Goal: Transaction & Acquisition: Purchase product/service

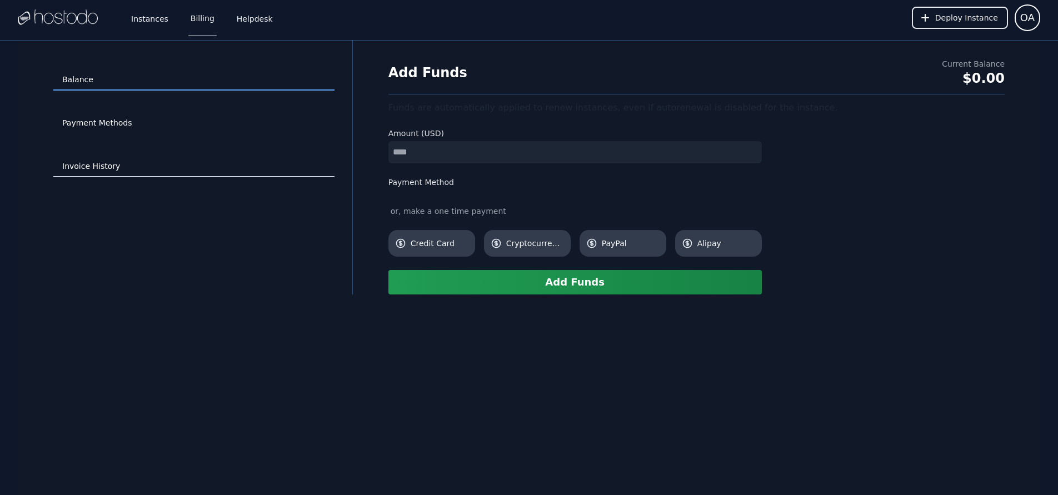
click at [103, 168] on link "Invoice History" at bounding box center [193, 166] width 281 height 21
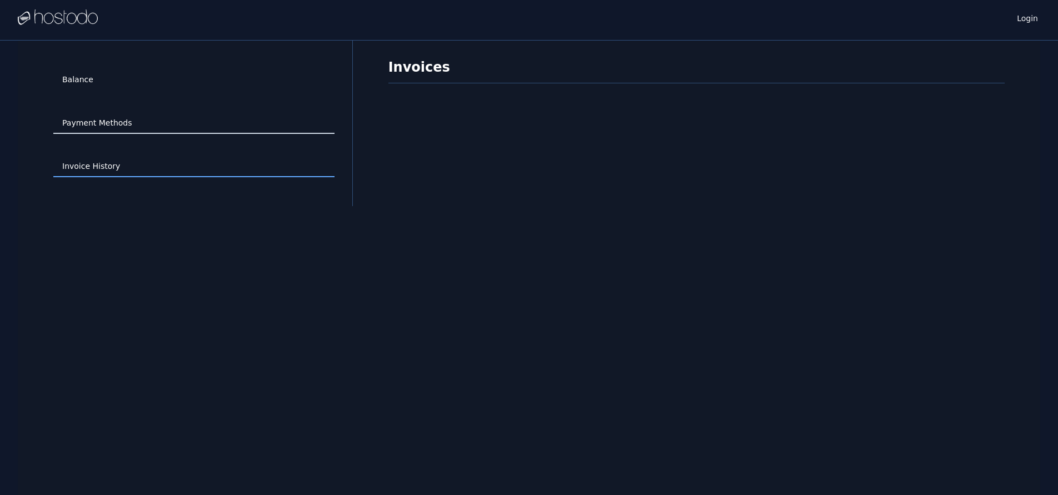
click at [117, 124] on link "Payment Methods" at bounding box center [193, 123] width 281 height 21
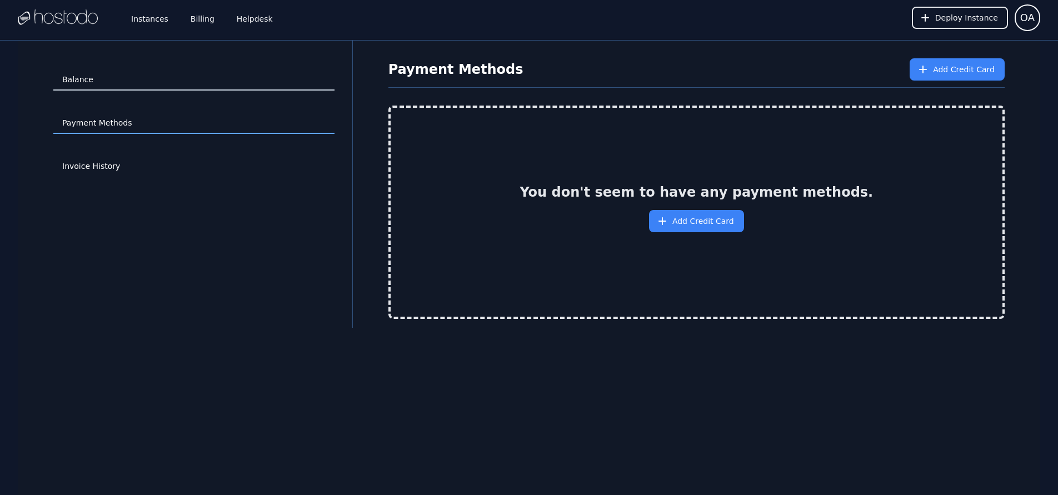
click at [109, 82] on link "Balance" at bounding box center [193, 79] width 281 height 21
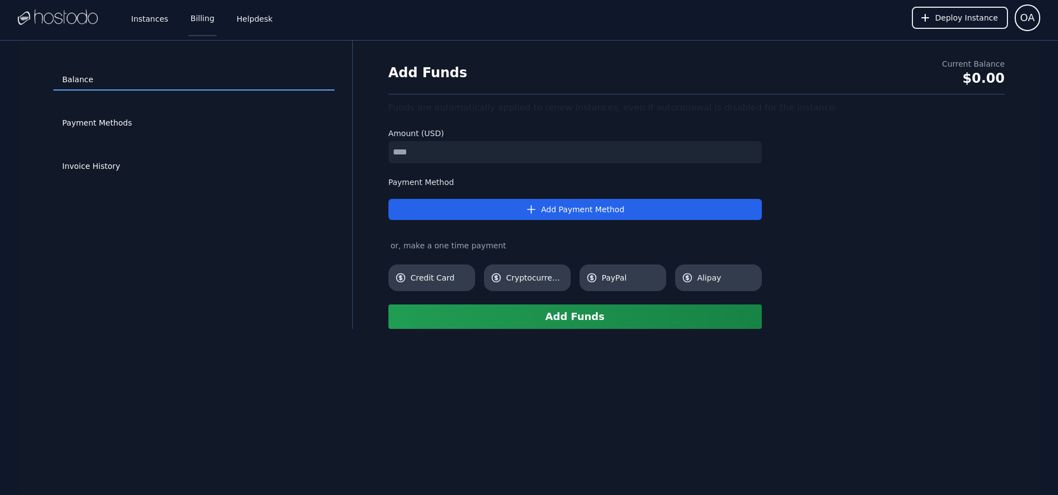
click at [209, 27] on link "Billing" at bounding box center [202, 17] width 28 height 37
click at [100, 163] on link "Invoice History" at bounding box center [193, 166] width 281 height 21
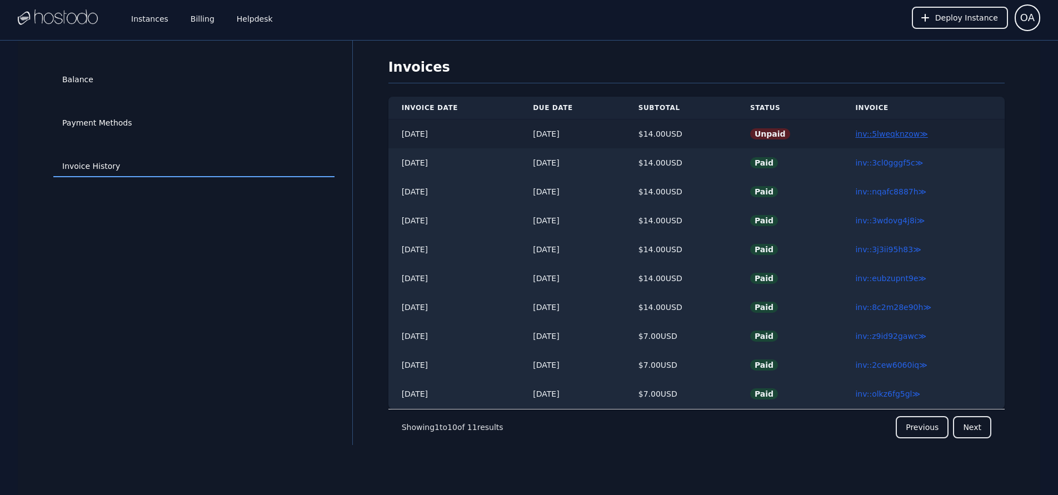
click at [894, 137] on link "inv::5lweqknzow ≫" at bounding box center [891, 133] width 72 height 9
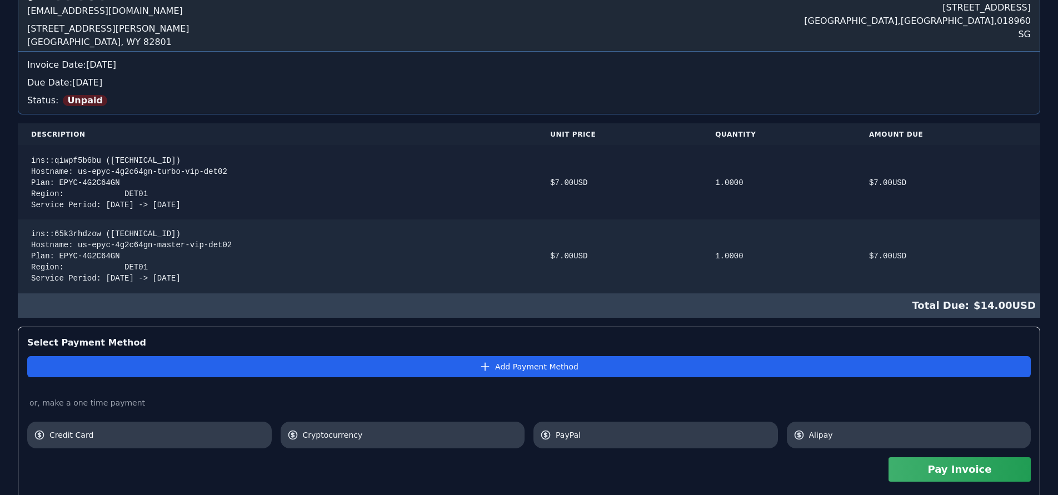
scroll to position [256, 0]
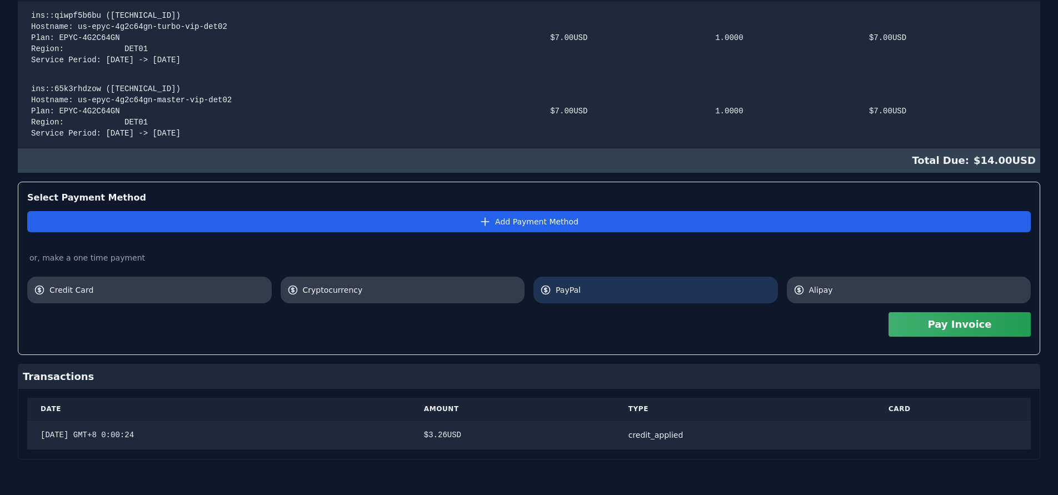
click at [586, 289] on span "PayPal" at bounding box center [664, 289] width 216 height 11
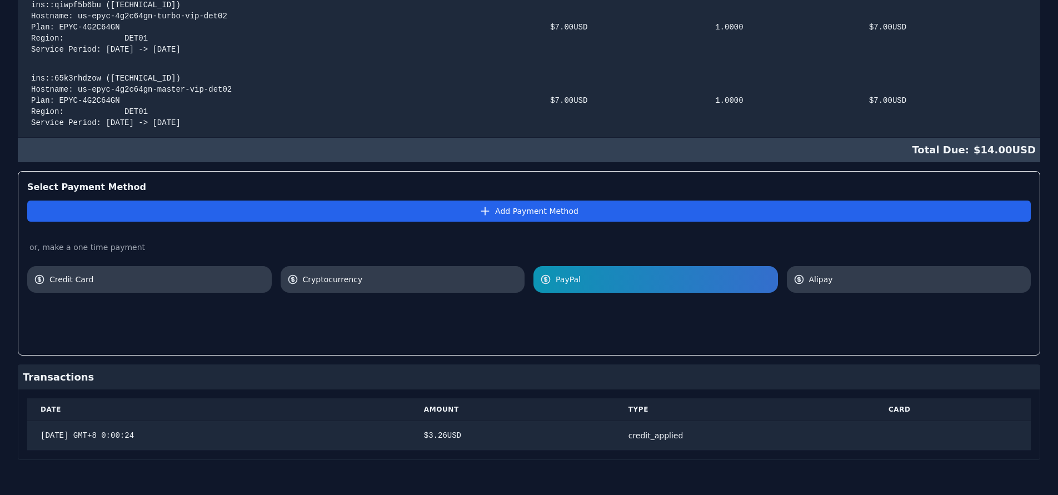
scroll to position [0, 0]
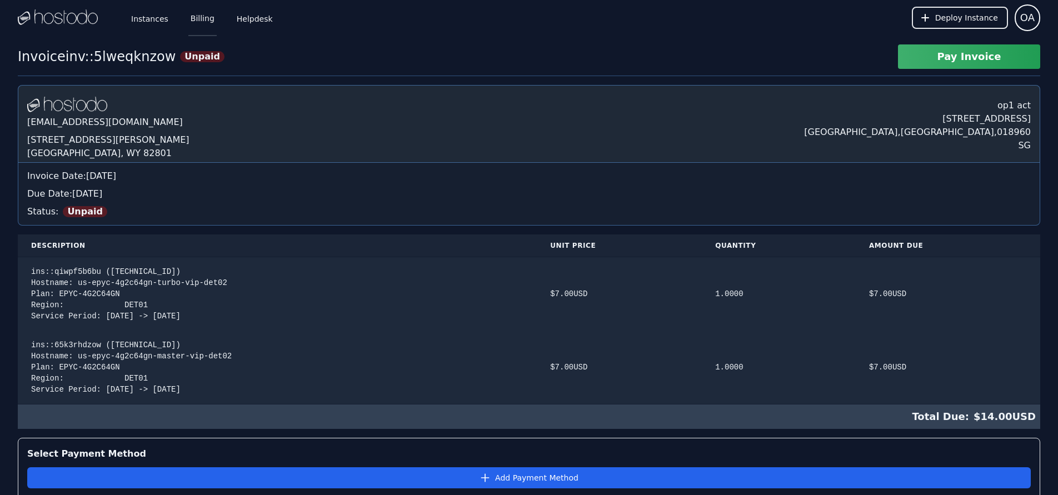
click at [204, 22] on link "Billing" at bounding box center [202, 17] width 28 height 37
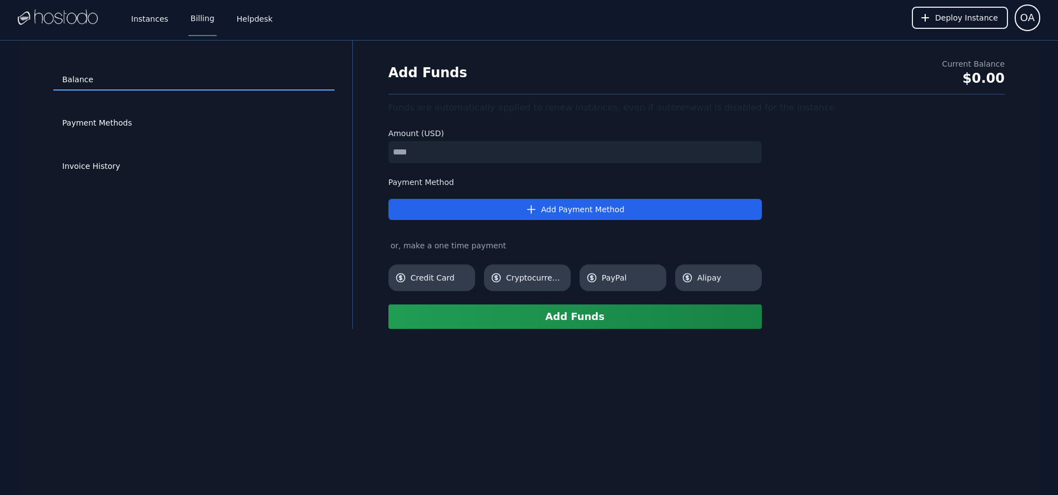
click at [473, 148] on input "number" at bounding box center [574, 152] width 373 height 22
click at [472, 154] on input "**" at bounding box center [574, 152] width 373 height 22
click at [513, 152] on input "****" at bounding box center [574, 152] width 373 height 22
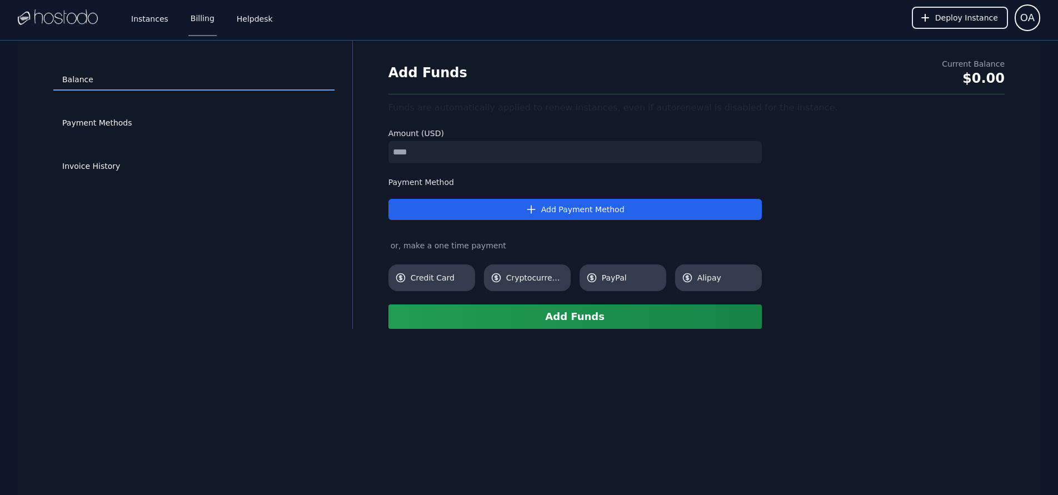
click at [852, 187] on div "Add Funds Current Balance $0.00 Funds are automatically applied to renew instan…" at bounding box center [697, 193] width 652 height 271
click at [527, 156] on input "****" at bounding box center [574, 152] width 373 height 22
click at [490, 151] on input "******" at bounding box center [574, 152] width 373 height 22
click at [612, 275] on span "PayPal" at bounding box center [631, 277] width 58 height 11
click at [443, 159] on input "******" at bounding box center [574, 152] width 373 height 22
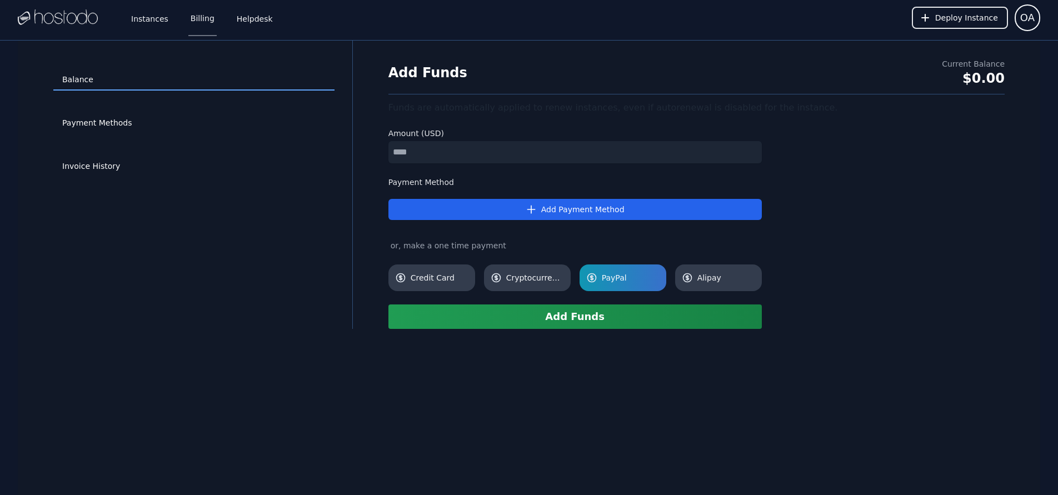
click at [753, 154] on input "*******" at bounding box center [574, 152] width 373 height 22
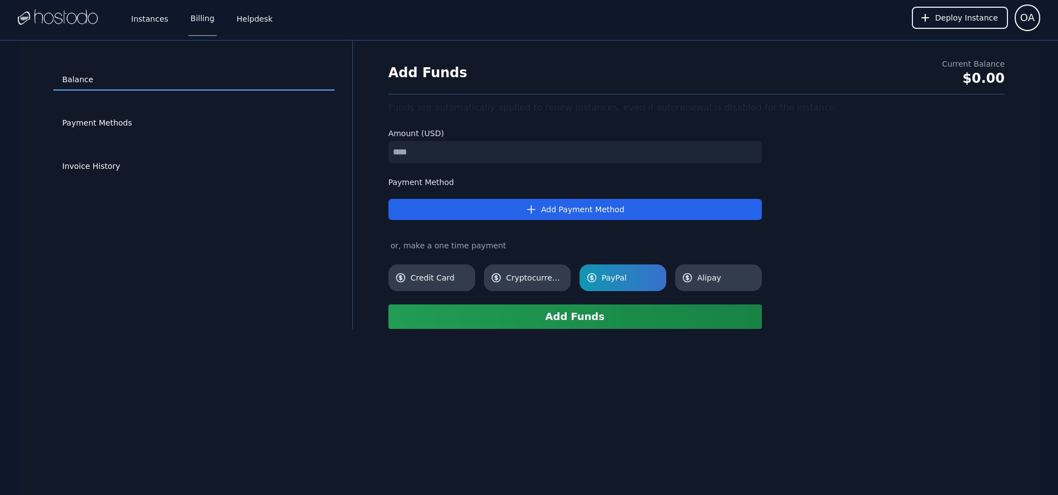
click at [753, 149] on input "*******" at bounding box center [574, 152] width 373 height 22
type input "*******"
click at [753, 149] on input "*******" at bounding box center [574, 152] width 373 height 22
click at [819, 148] on div "Add Funds Current Balance $0.00 Funds are automatically applied to renew instan…" at bounding box center [697, 193] width 652 height 271
click at [118, 125] on link "Payment Methods" at bounding box center [193, 123] width 281 height 21
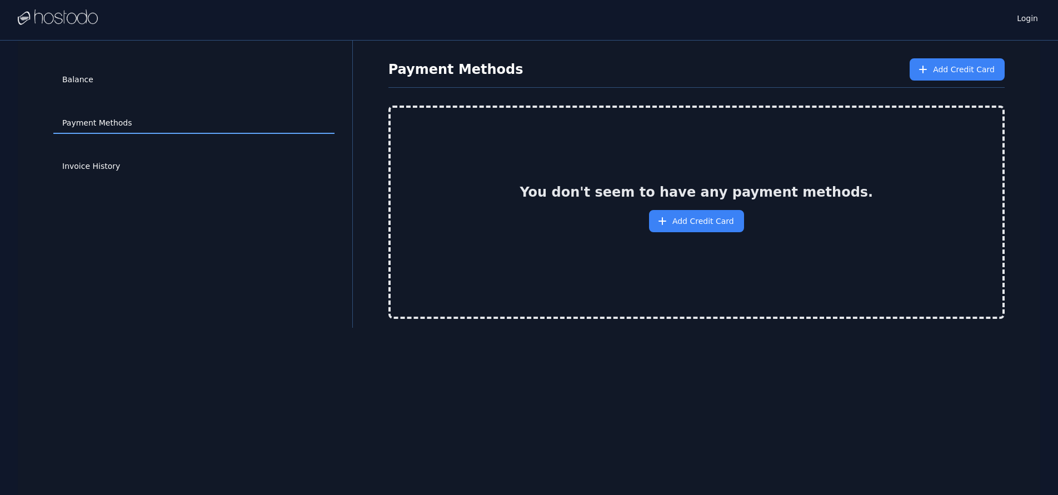
click at [105, 87] on link "Balance" at bounding box center [193, 79] width 281 height 21
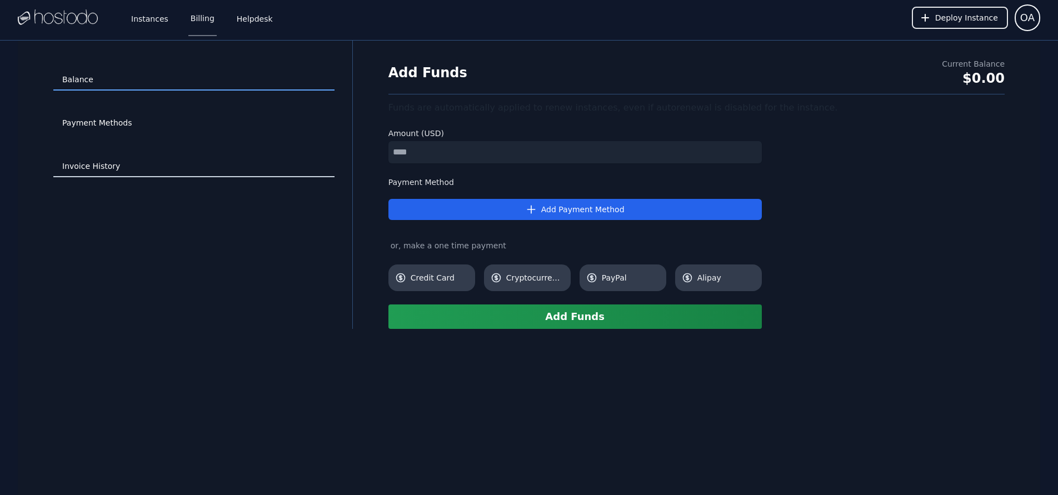
click at [110, 158] on link "Invoice History" at bounding box center [193, 166] width 281 height 21
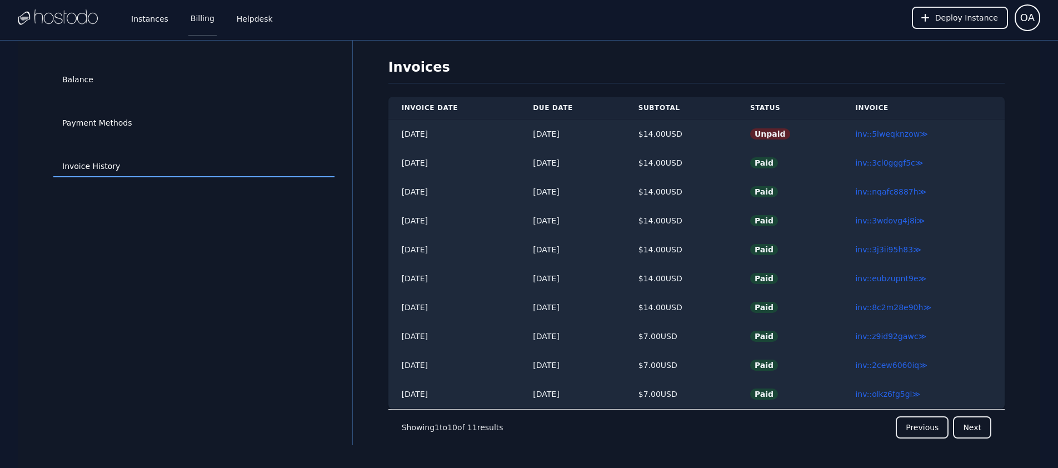
click at [201, 20] on link "Billing" at bounding box center [202, 17] width 28 height 37
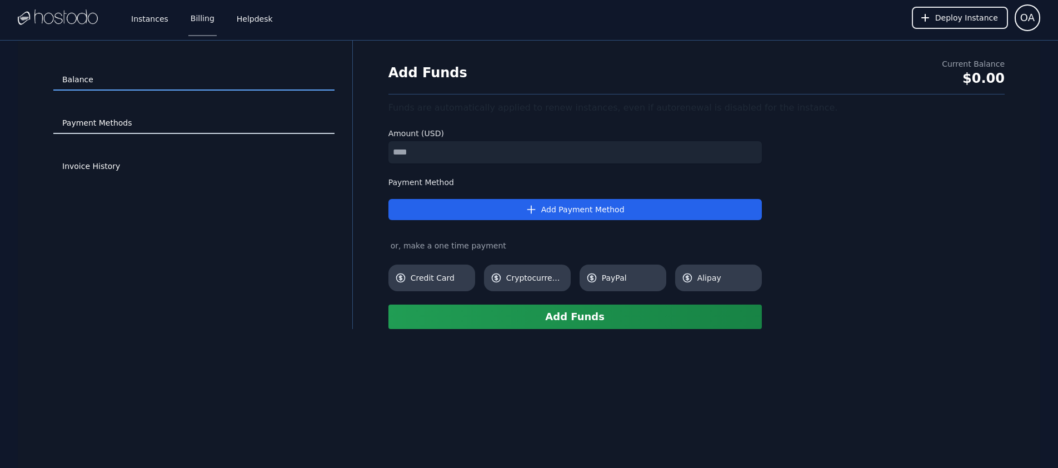
click at [106, 126] on link "Payment Methods" at bounding box center [193, 123] width 281 height 21
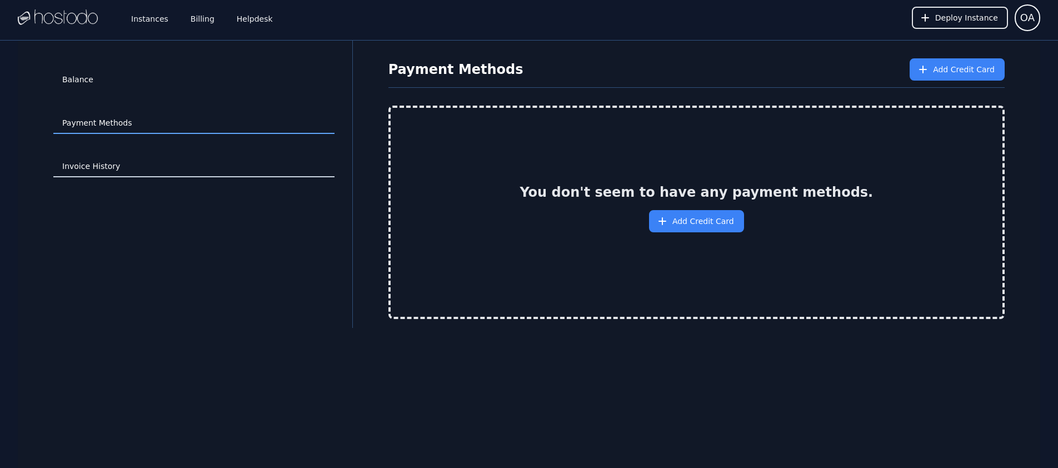
click at [86, 167] on link "Invoice History" at bounding box center [193, 166] width 281 height 21
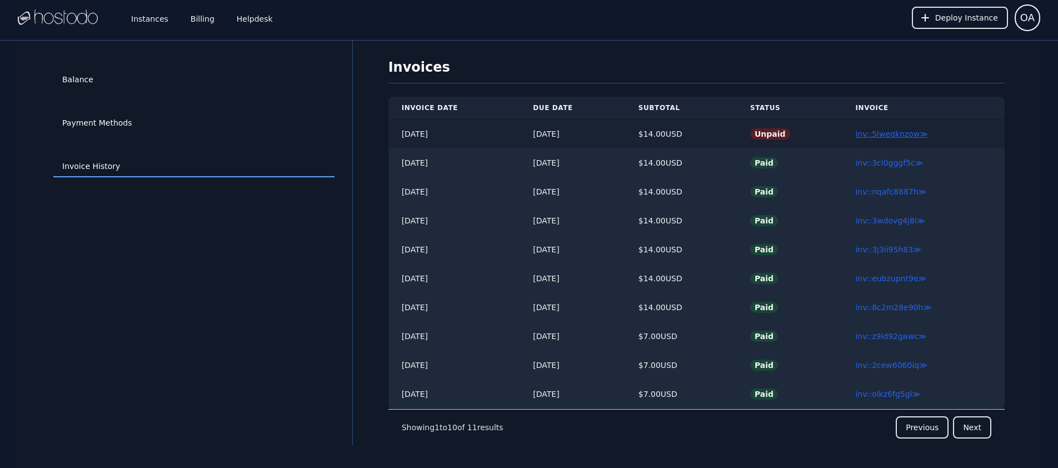
click at [898, 132] on link "inv::5lweqknzow ≫" at bounding box center [891, 133] width 72 height 9
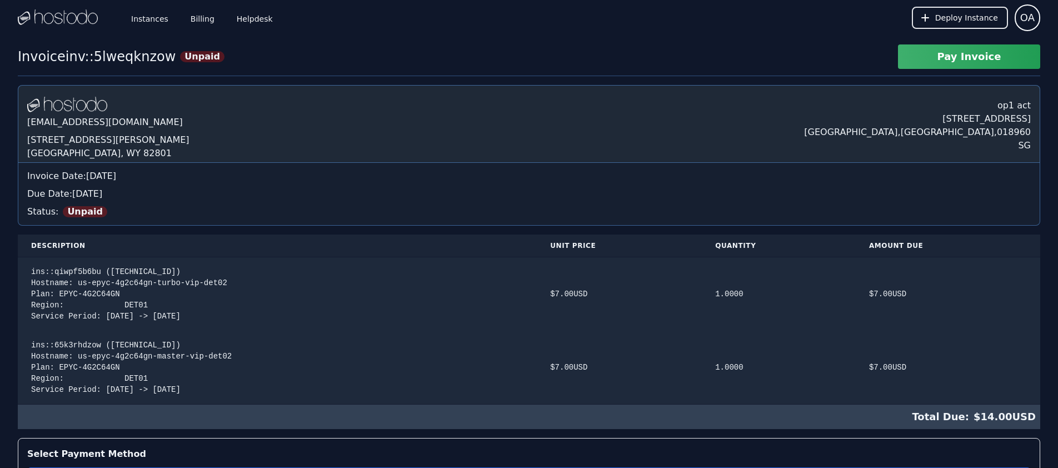
scroll to position [283, 0]
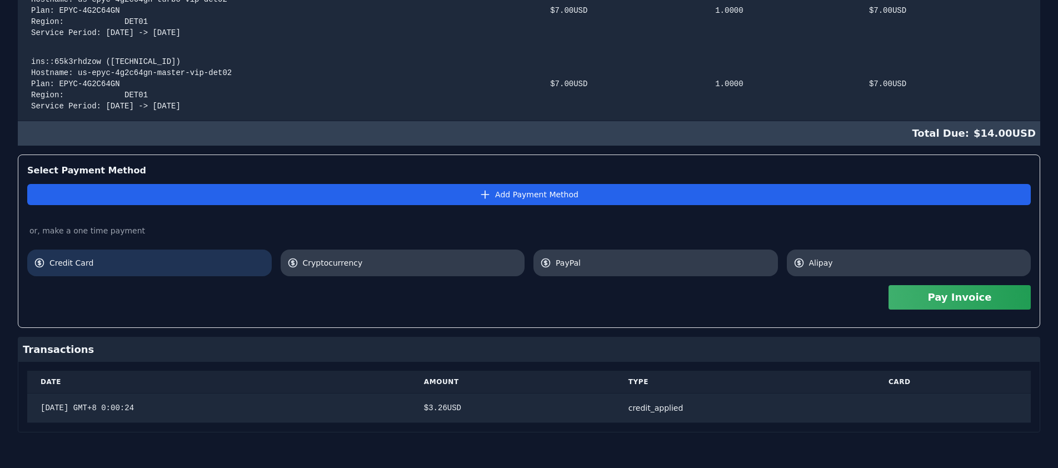
click at [173, 261] on span "Credit Card" at bounding box center [157, 262] width 216 height 11
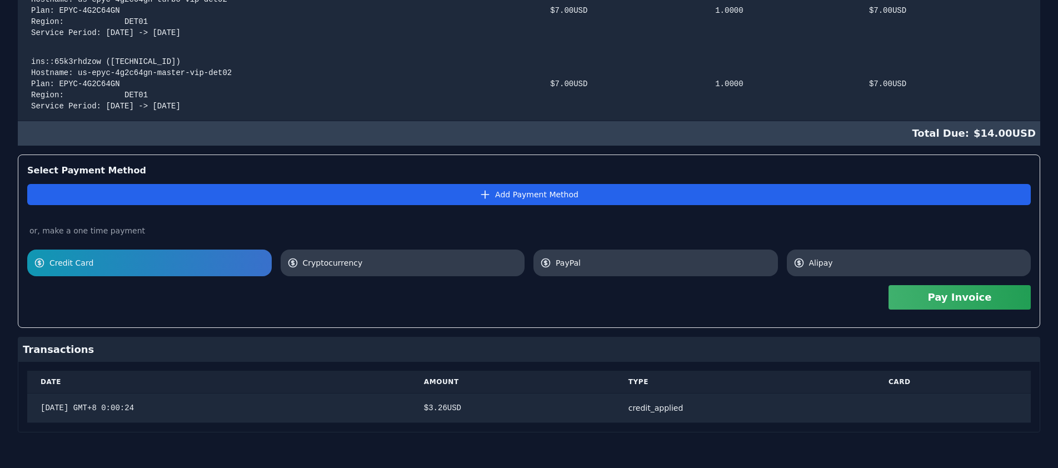
click at [938, 301] on button "Pay Invoice" at bounding box center [959, 297] width 142 height 24
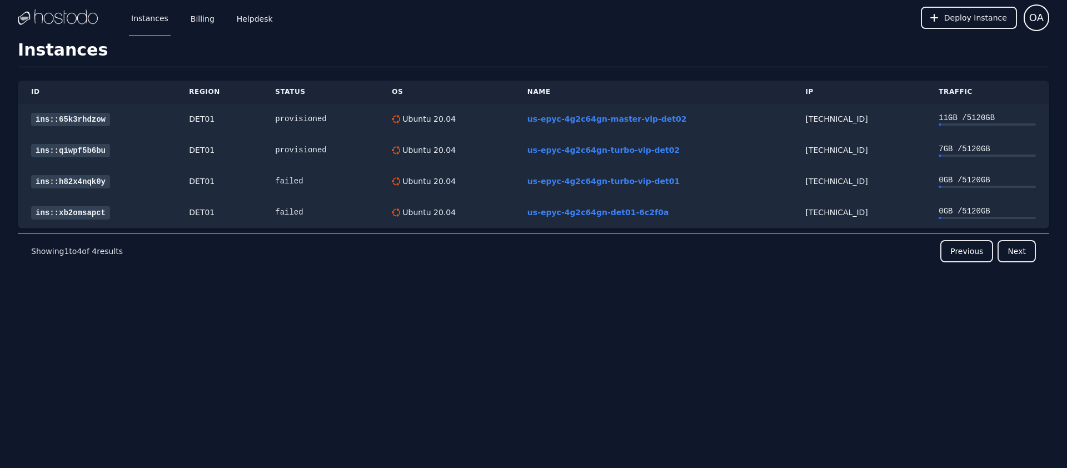
click at [703, 315] on div "ID Region Status OS Name IP Traffic ins::65k3rhdzow DET01 provisioned Ubuntu 20…" at bounding box center [533, 194] width 1031 height 255
click at [212, 22] on link "Billing" at bounding box center [202, 17] width 28 height 37
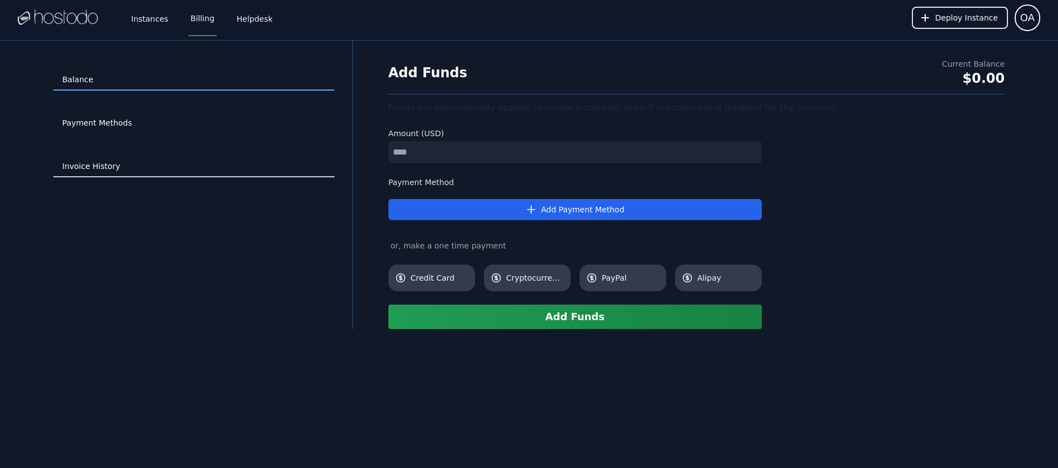
click at [105, 162] on link "Invoice History" at bounding box center [193, 166] width 281 height 21
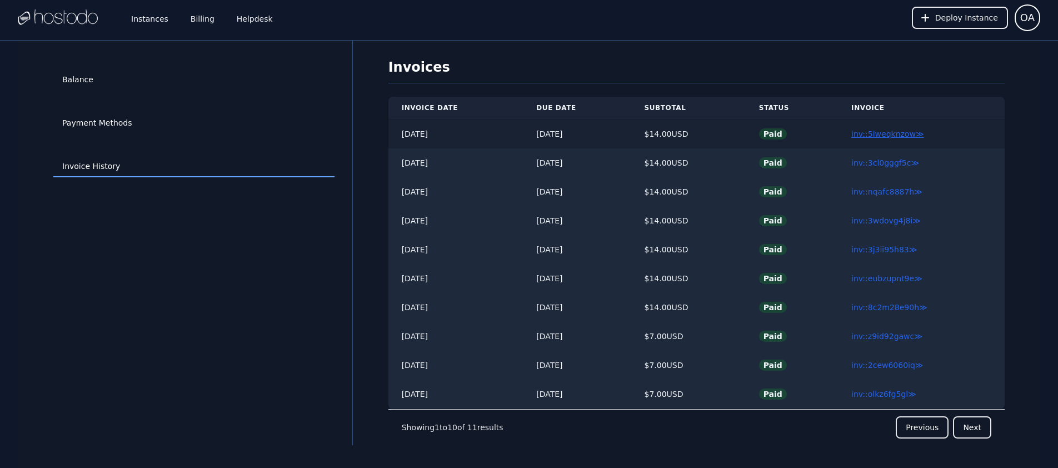
click at [865, 133] on link "inv::5lweqknzow ≫" at bounding box center [887, 133] width 72 height 9
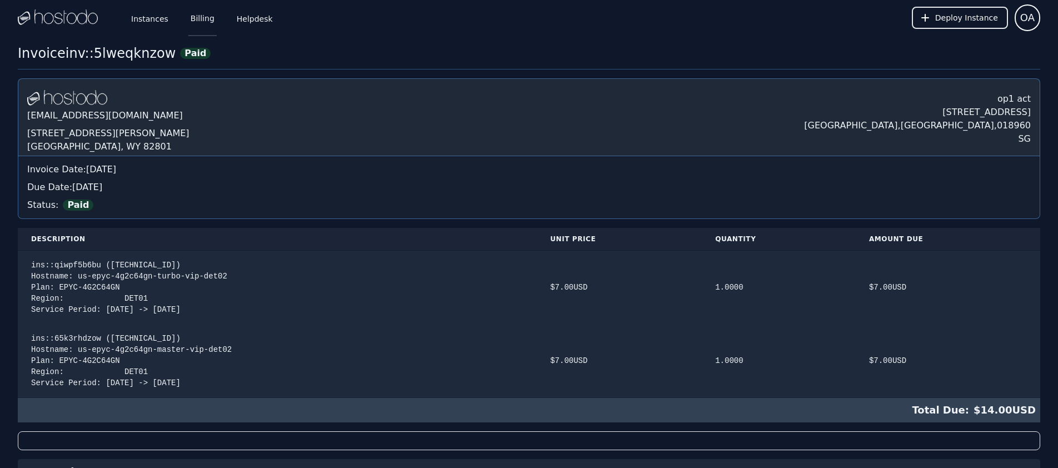
click at [204, 26] on link "Billing" at bounding box center [202, 17] width 28 height 37
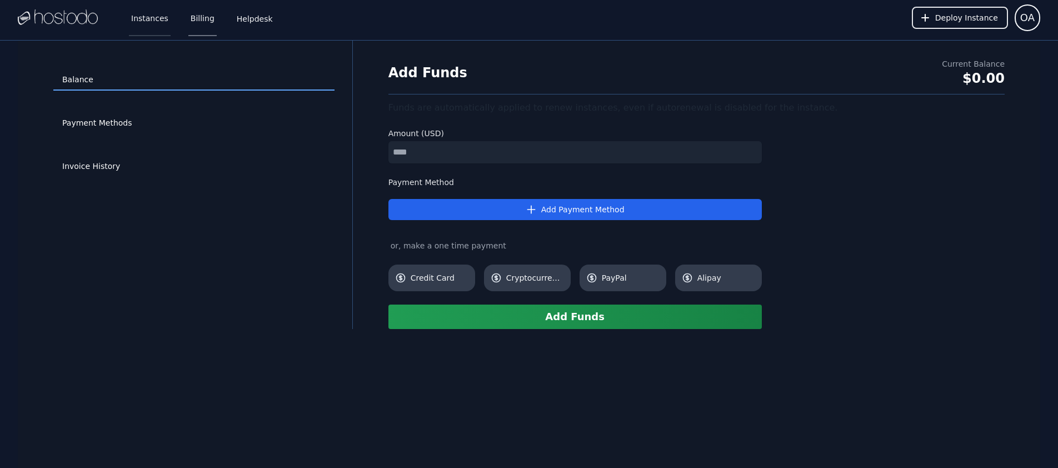
click at [152, 22] on link "Instances" at bounding box center [150, 17] width 42 height 37
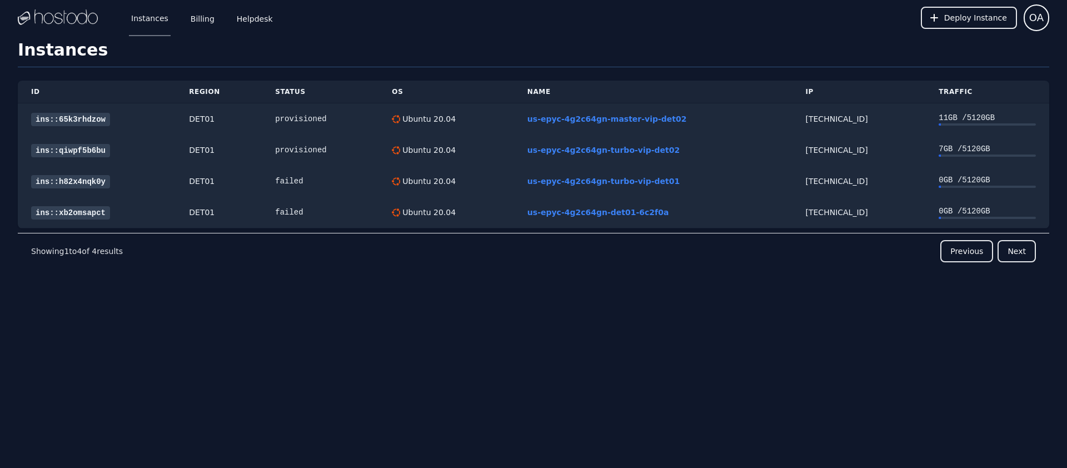
click at [80, 17] on img at bounding box center [58, 17] width 80 height 17
click at [418, 246] on div "Previous Next" at bounding box center [579, 251] width 913 height 22
drag, startPoint x: 798, startPoint y: 180, endPoint x: 884, endPoint y: 178, distance: 86.7
click at [884, 178] on td "[TECHNICAL_ID]" at bounding box center [858, 181] width 133 height 31
copy div "[TECHNICAL_ID]"
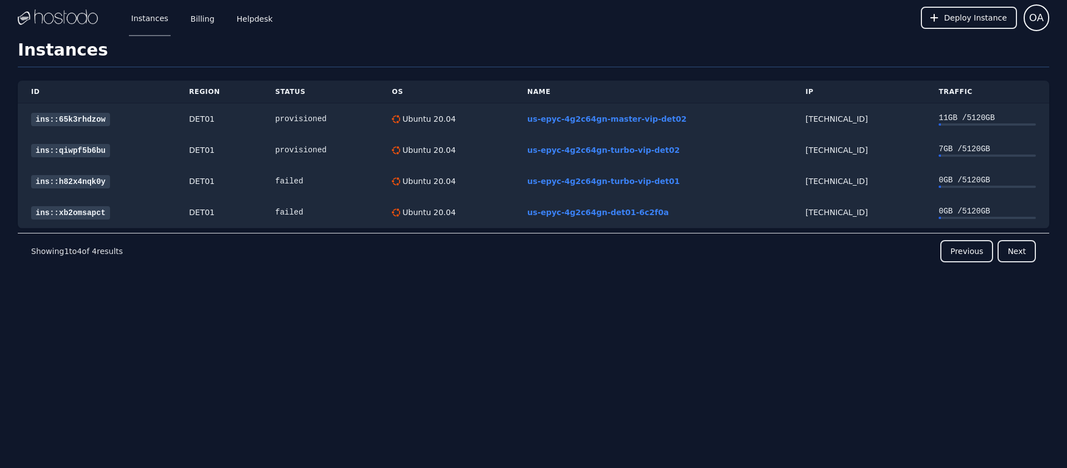
click at [805, 282] on div "ID Region Status OS Name IP Traffic ins::65k3rhdzow DET01 provisioned Ubuntu 20…" at bounding box center [533, 194] width 1031 height 255
click at [69, 182] on link "ins::h82x4nqk0y" at bounding box center [70, 181] width 79 height 13
drag, startPoint x: 798, startPoint y: 179, endPoint x: 874, endPoint y: 179, distance: 75.6
click at [874, 179] on td "[TECHNICAL_ID]" at bounding box center [858, 181] width 133 height 31
copy div "[TECHNICAL_ID]"
